Goal: Task Accomplishment & Management: Complete application form

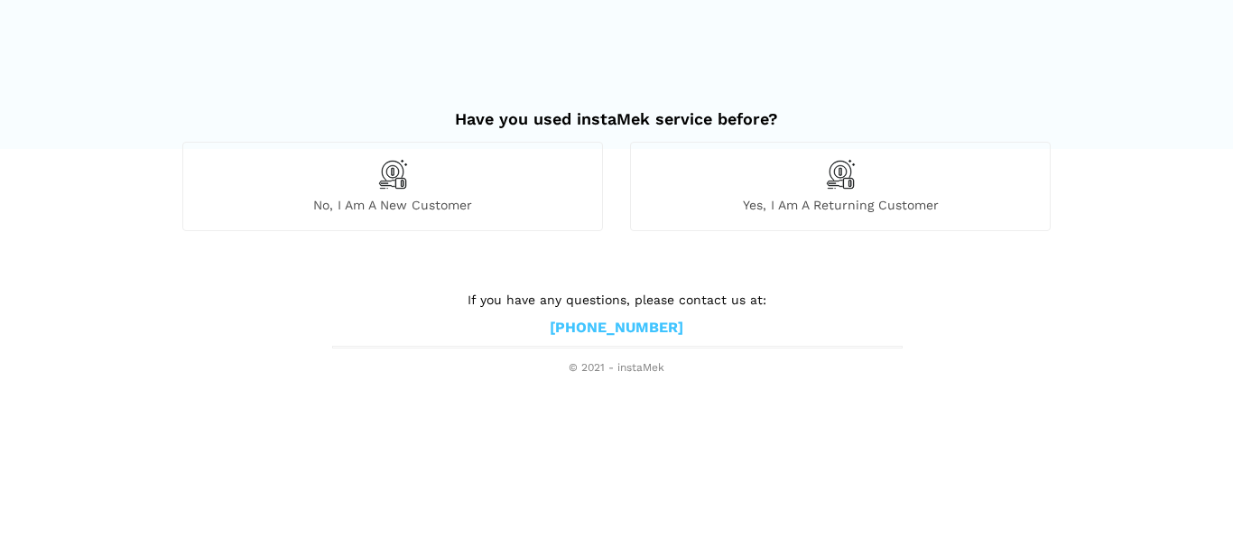
click at [373, 187] on div "No, I am a new customer" at bounding box center [392, 186] width 421 height 88
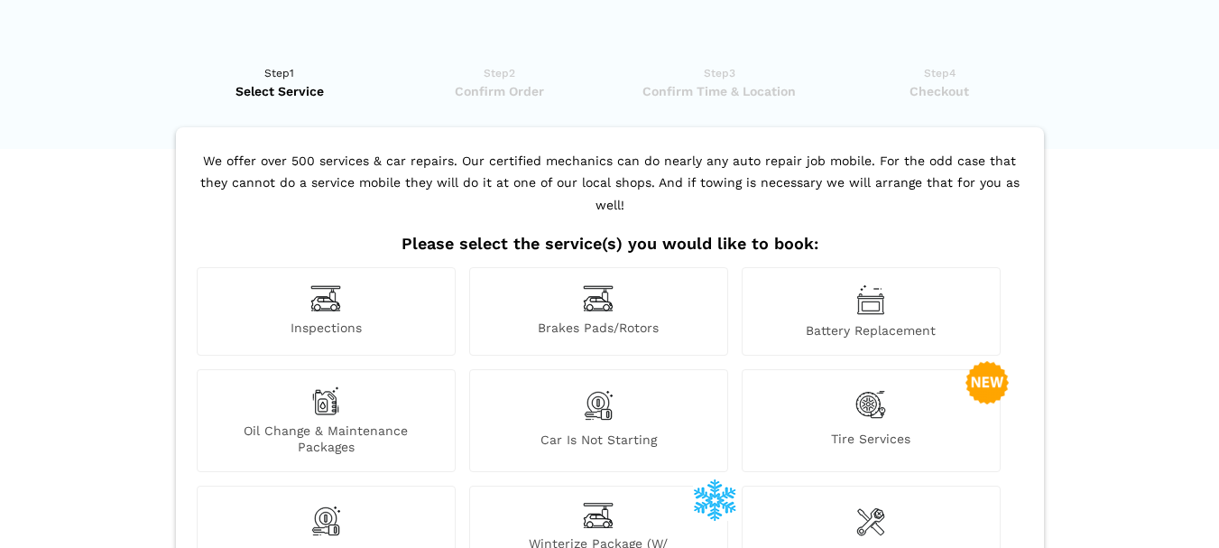
scroll to position [90, 0]
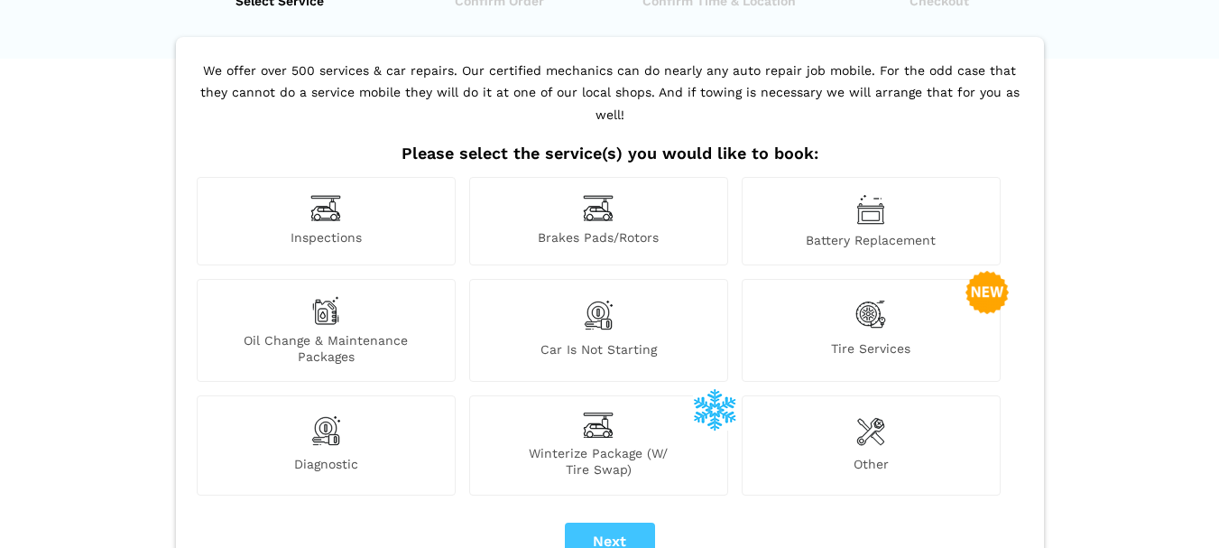
click at [609, 301] on img at bounding box center [598, 315] width 31 height 38
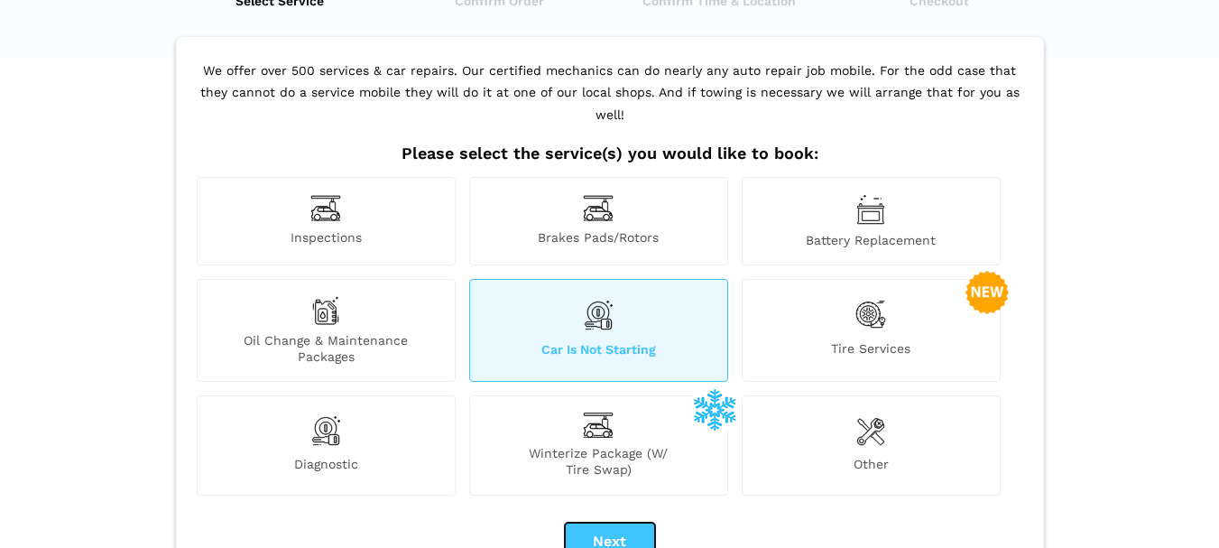
click at [621, 530] on button "Next" at bounding box center [610, 542] width 90 height 38
checkbox input "true"
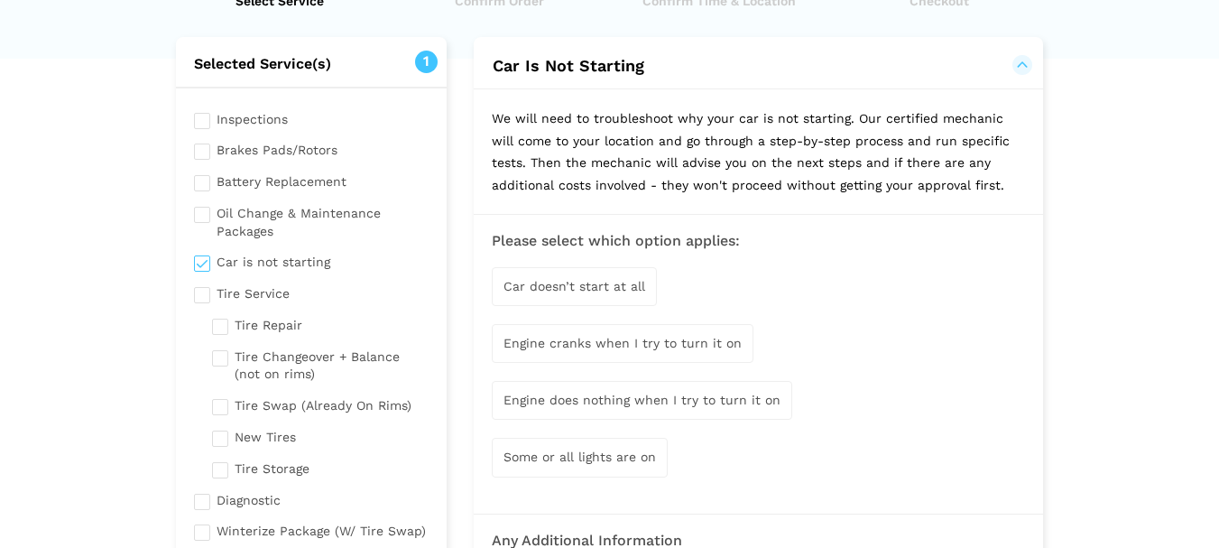
click at [599, 345] on span "Engine cranks when I try to turn it on" at bounding box center [623, 343] width 238 height 14
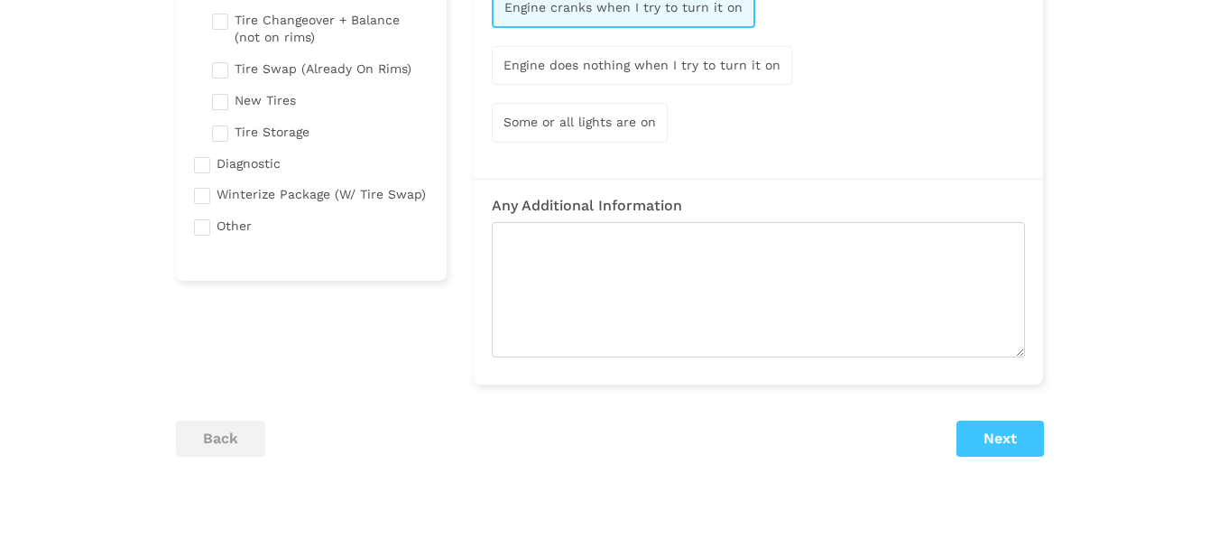
scroll to position [451, 0]
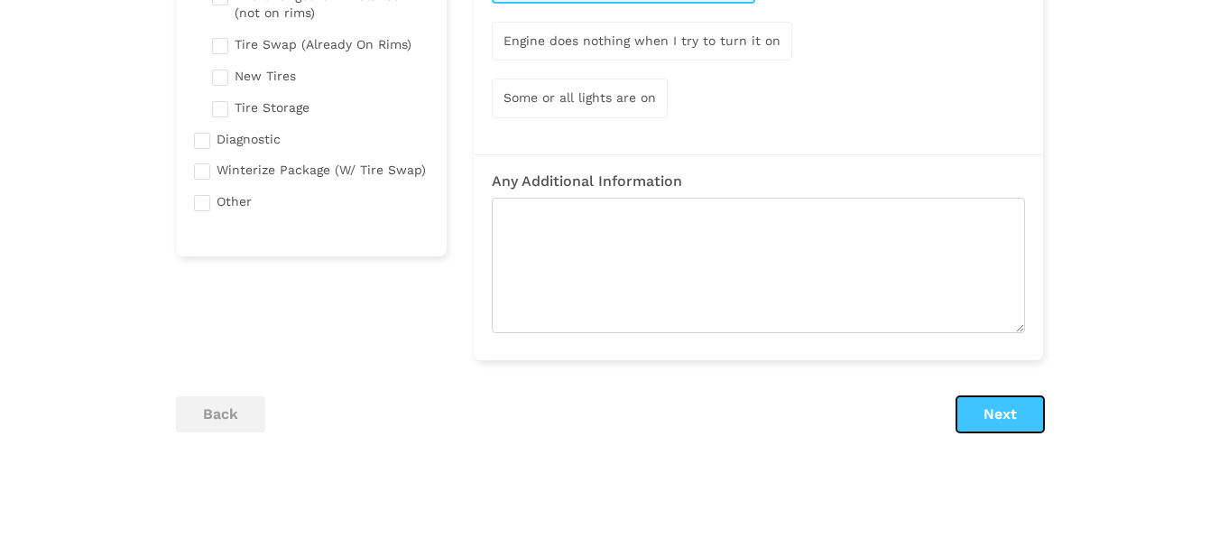
click at [978, 414] on button "Next" at bounding box center [1001, 414] width 88 height 36
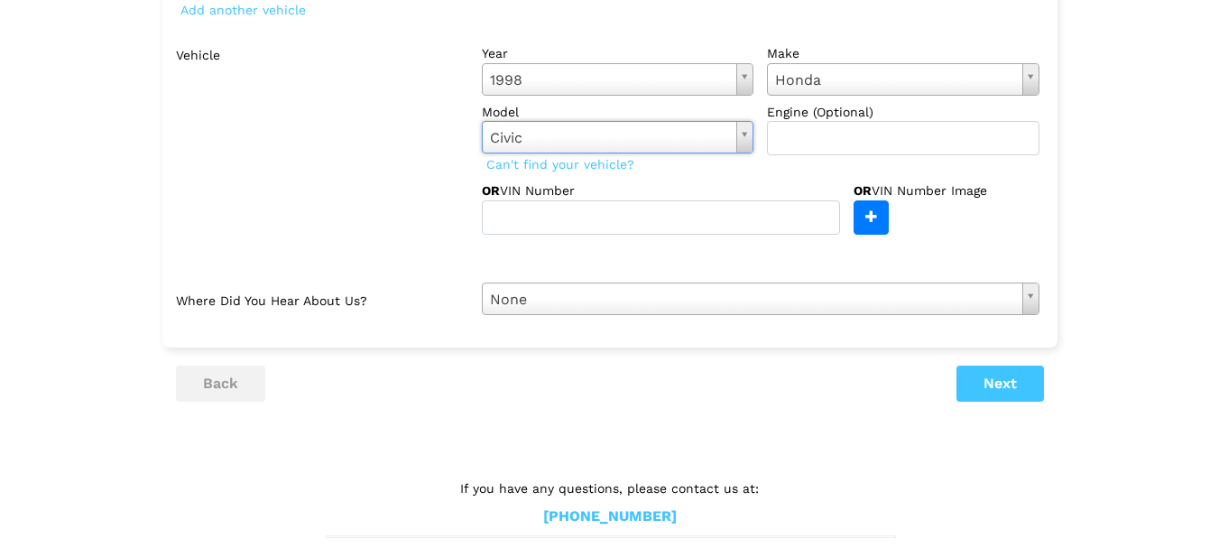
scroll to position [268, 0]
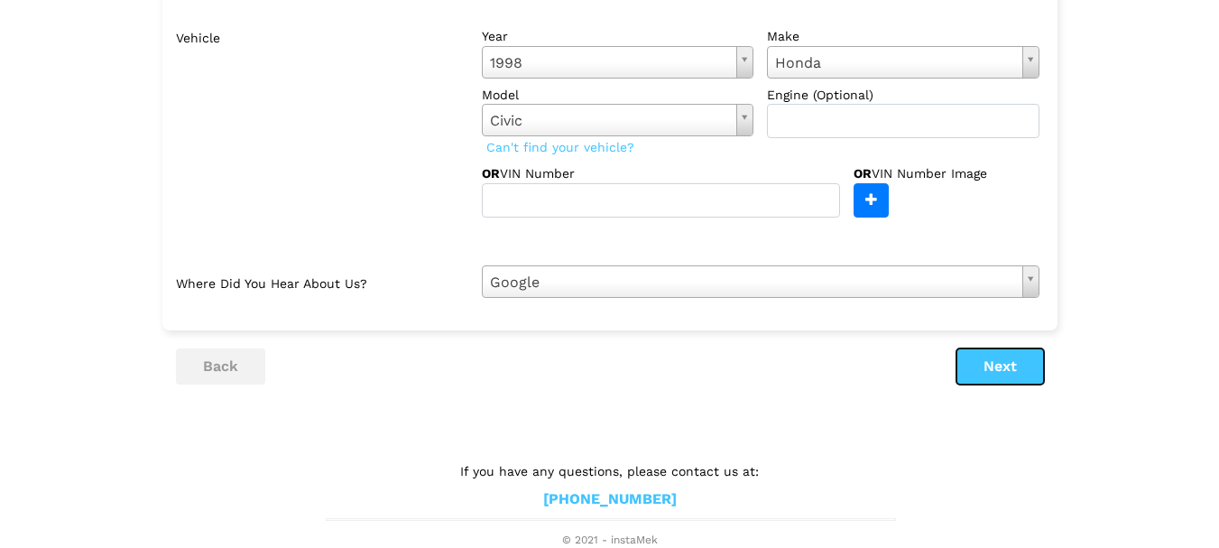
click at [1009, 380] on button "Next" at bounding box center [1001, 366] width 88 height 36
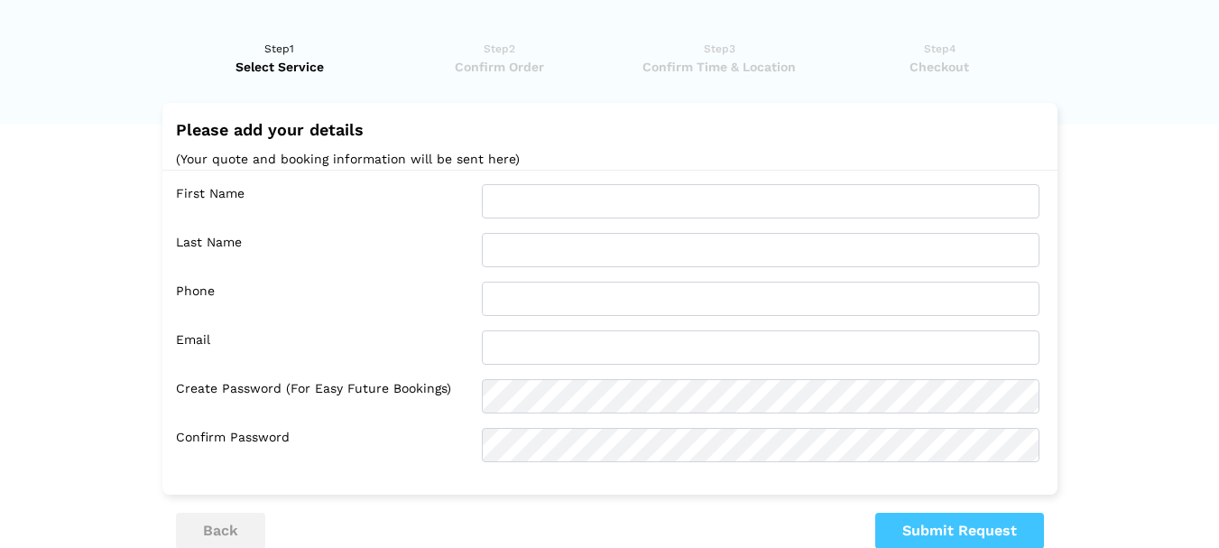
scroll to position [0, 0]
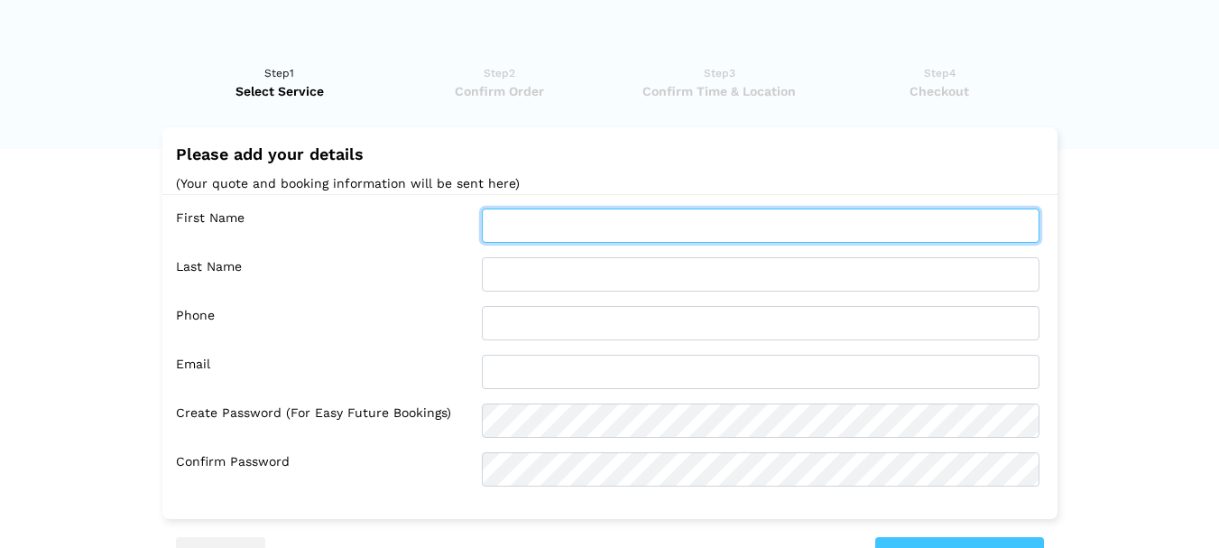
click at [499, 235] on input "text" at bounding box center [761, 226] width 558 height 34
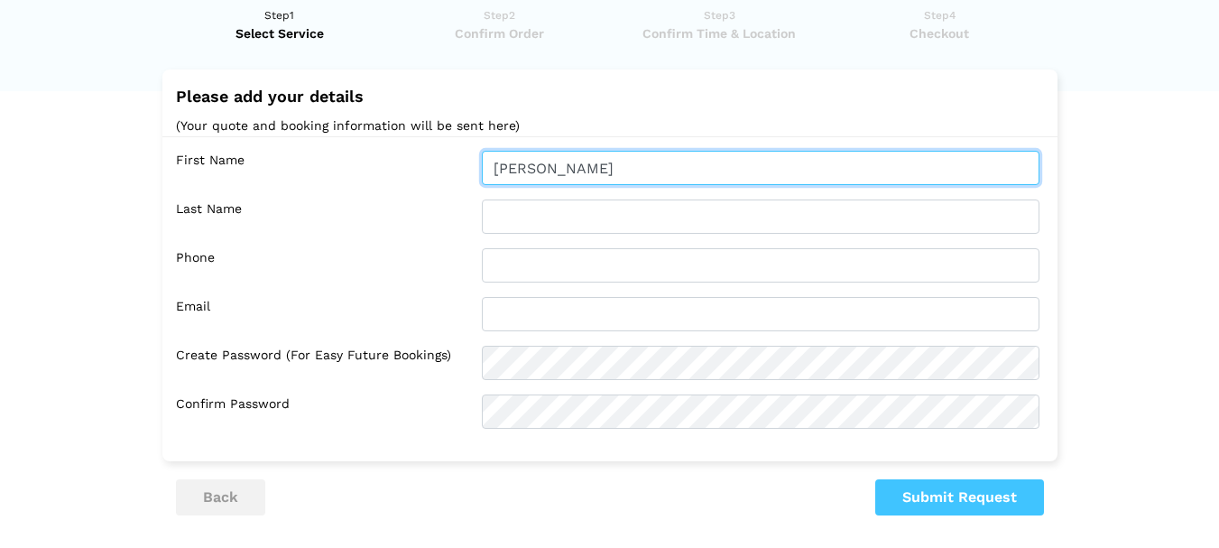
scroll to position [90, 0]
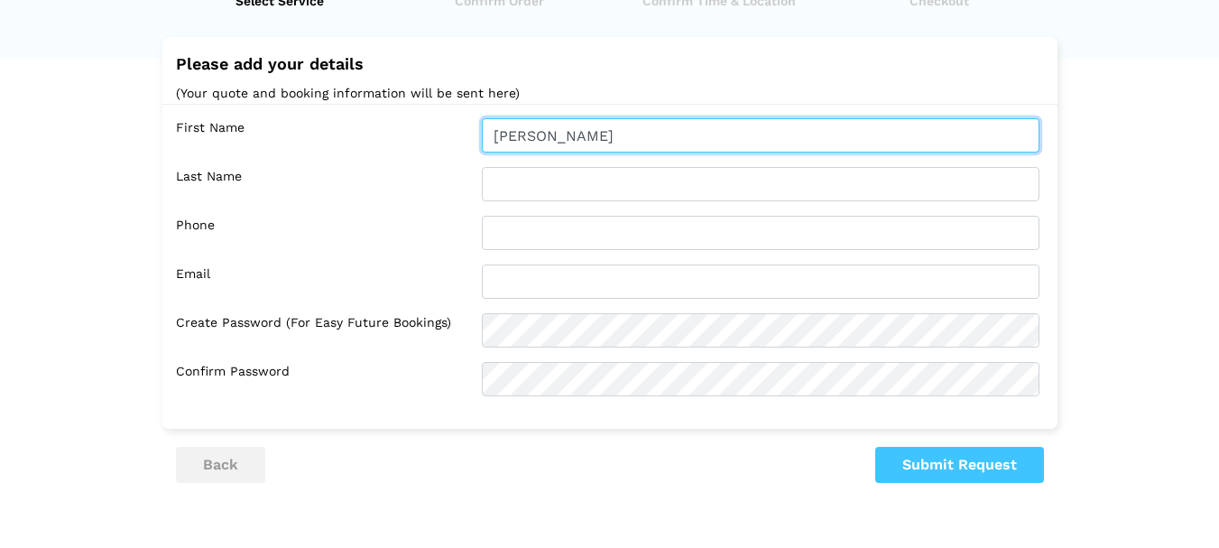
type input "[PERSON_NAME]"
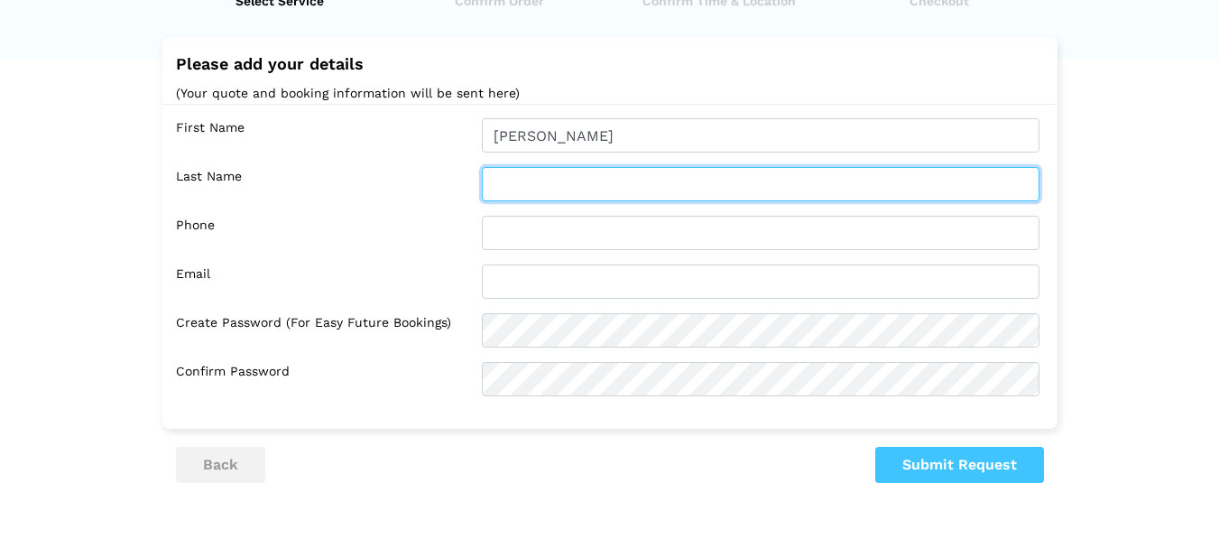
click at [527, 195] on input "text" at bounding box center [761, 184] width 558 height 34
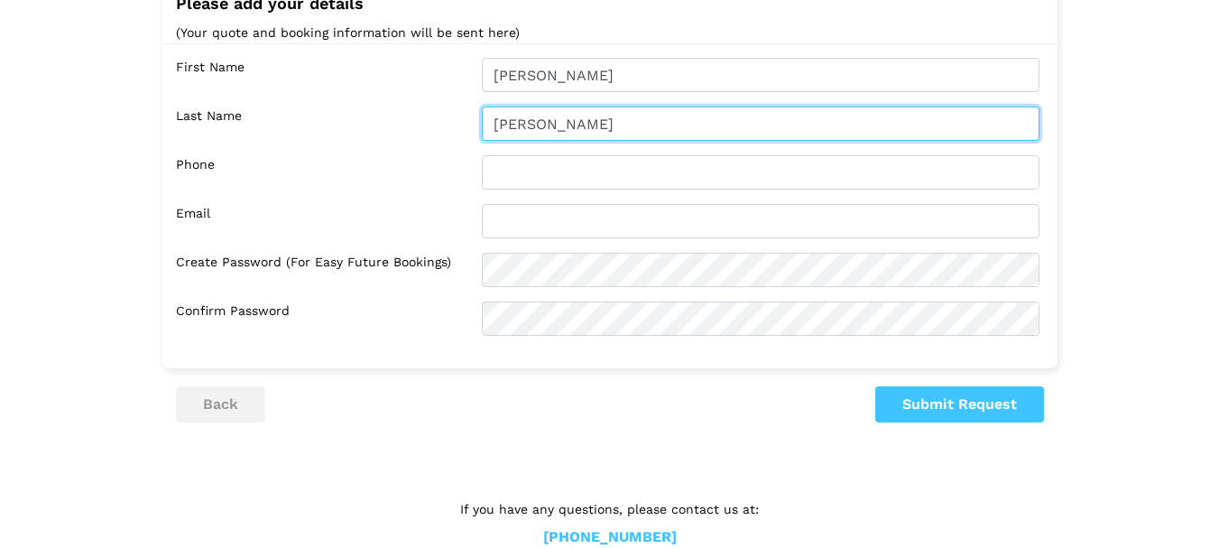
scroll to position [181, 0]
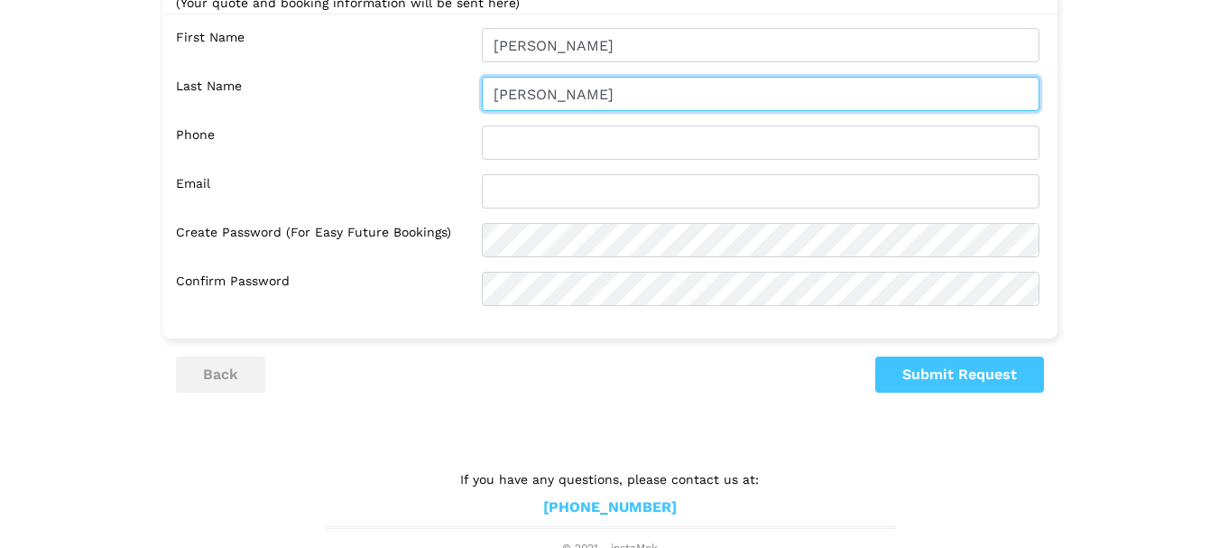
type input "[PERSON_NAME]"
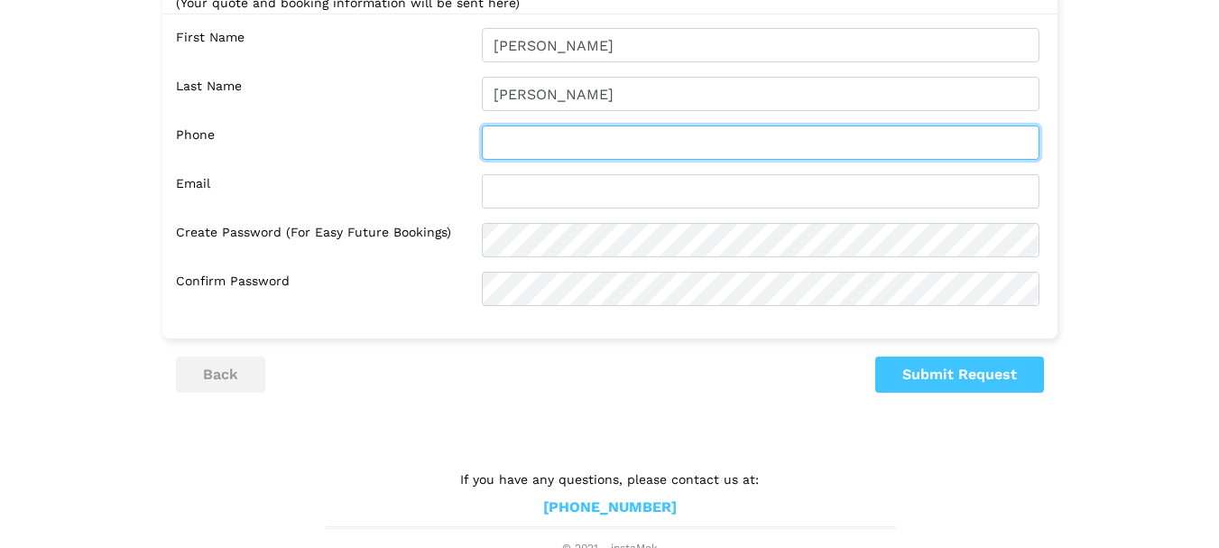
click at [513, 142] on input "text" at bounding box center [761, 142] width 558 height 34
type input "6044188587"
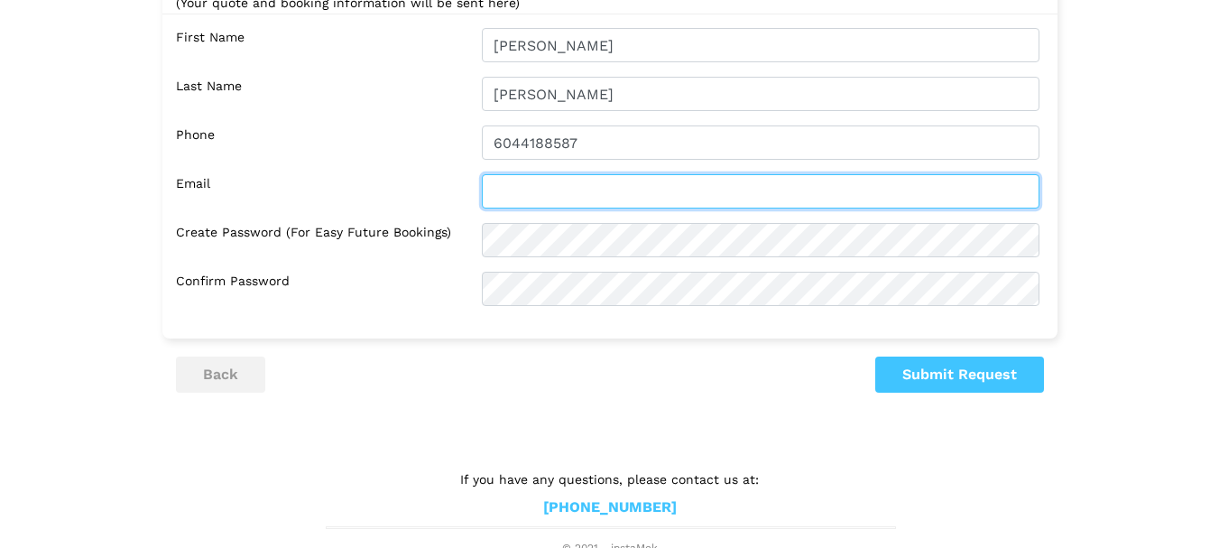
click at [515, 181] on input "text" at bounding box center [761, 191] width 558 height 34
drag, startPoint x: 507, startPoint y: 191, endPoint x: 494, endPoint y: 191, distance: 13.5
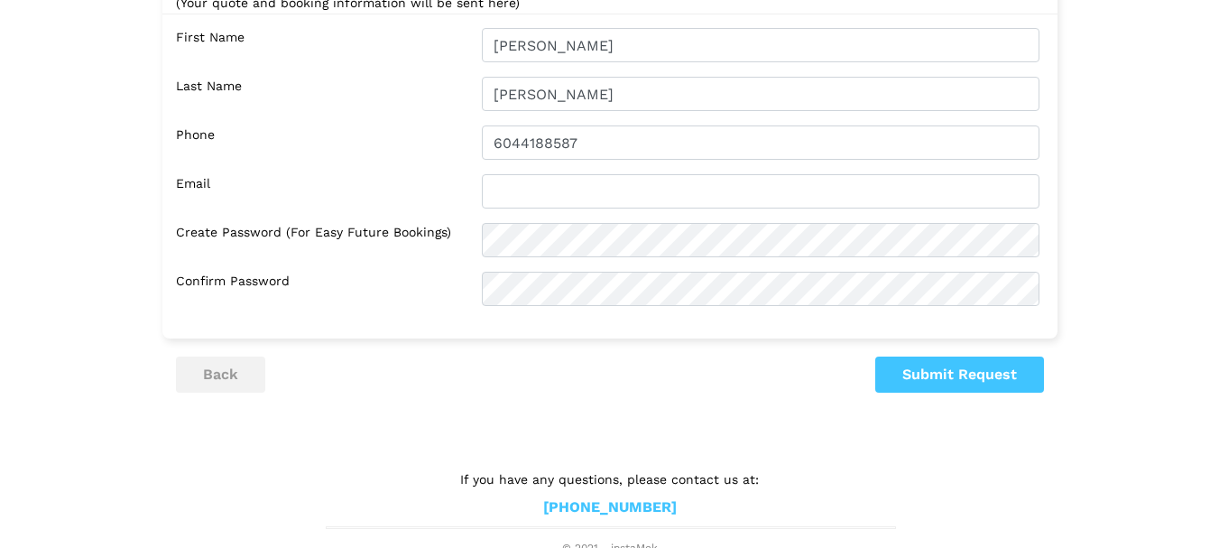
drag, startPoint x: 494, startPoint y: 191, endPoint x: 459, endPoint y: 185, distance: 34.9
click at [459, 185] on label "Email" at bounding box center [322, 191] width 292 height 34
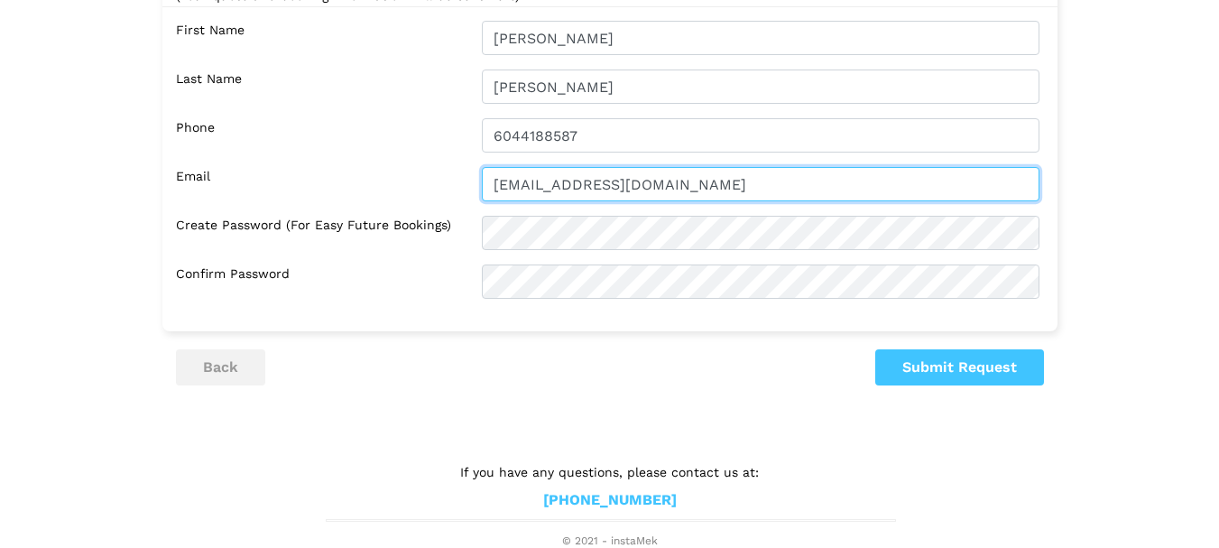
scroll to position [190, 0]
type input "[EMAIL_ADDRESS][DOMAIN_NAME]"
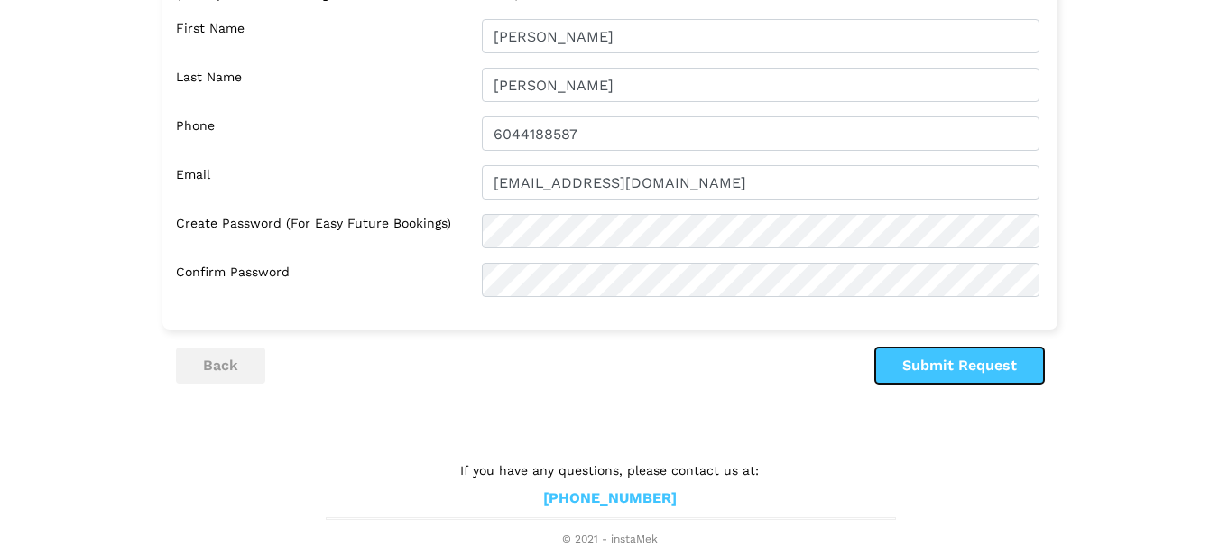
click at [966, 363] on button "Submit Request" at bounding box center [960, 366] width 169 height 36
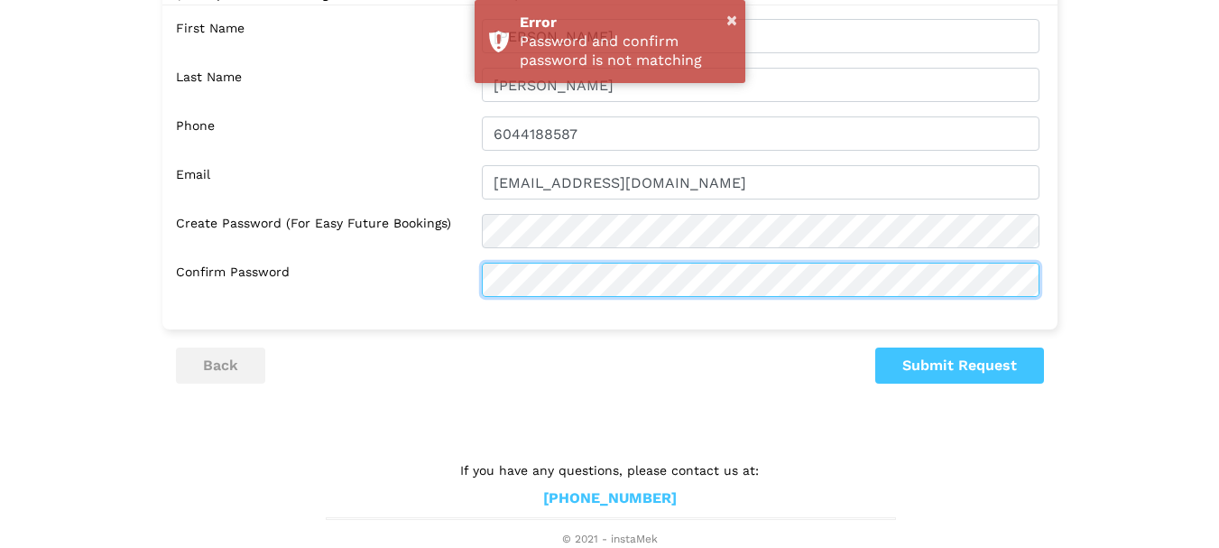
click at [436, 279] on div "Confirm Password" at bounding box center [614, 280] width 877 height 34
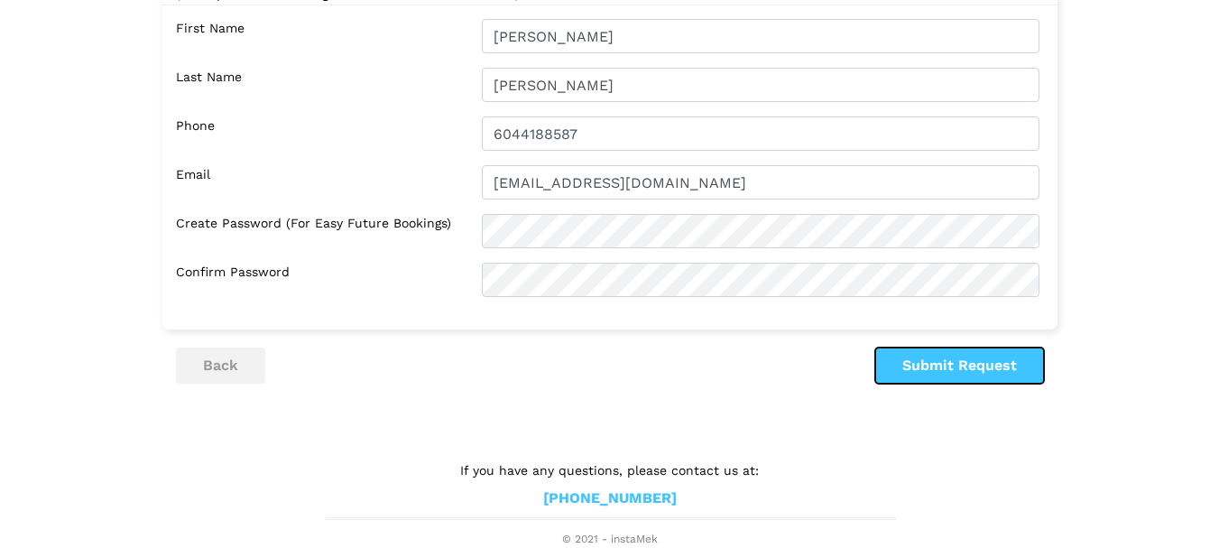
click at [949, 363] on button "Submit Request" at bounding box center [960, 366] width 169 height 36
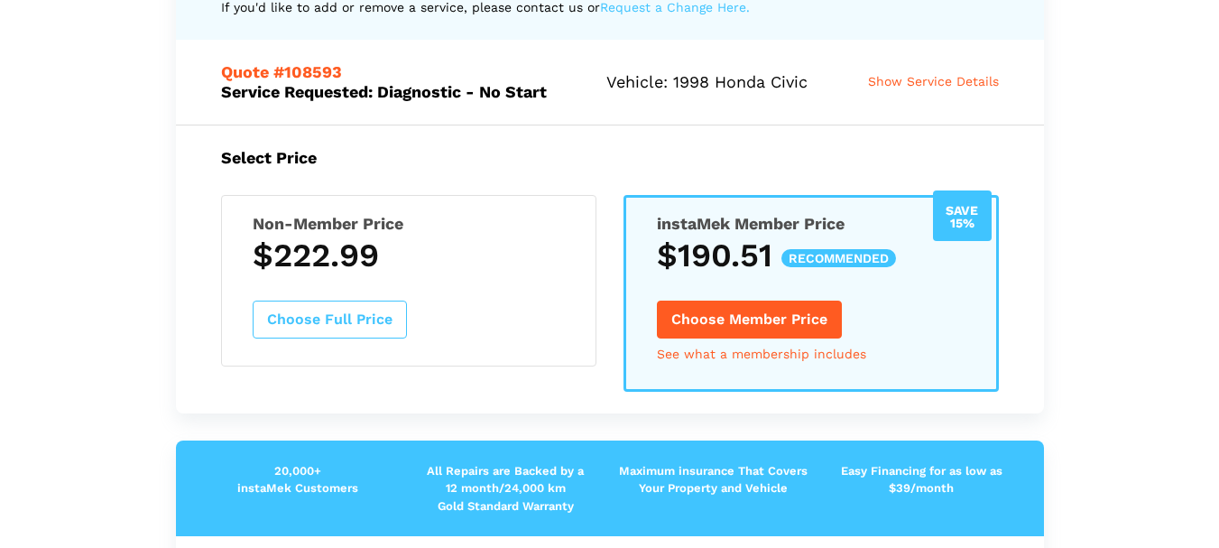
scroll to position [0, 0]
